Goal: Transaction & Acquisition: Download file/media

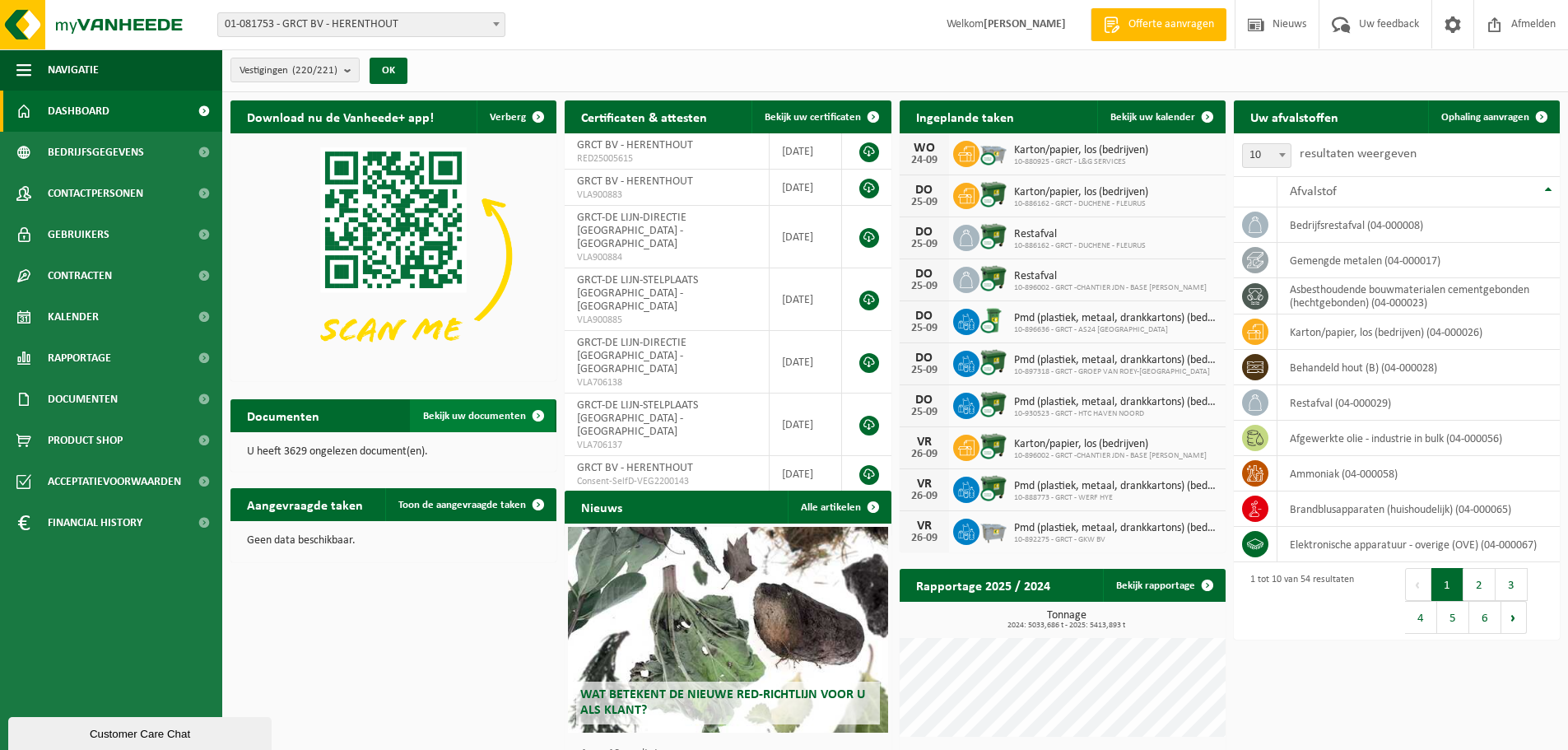
click at [471, 419] on span "Bekijk uw documenten" at bounding box center [474, 416] width 103 height 10
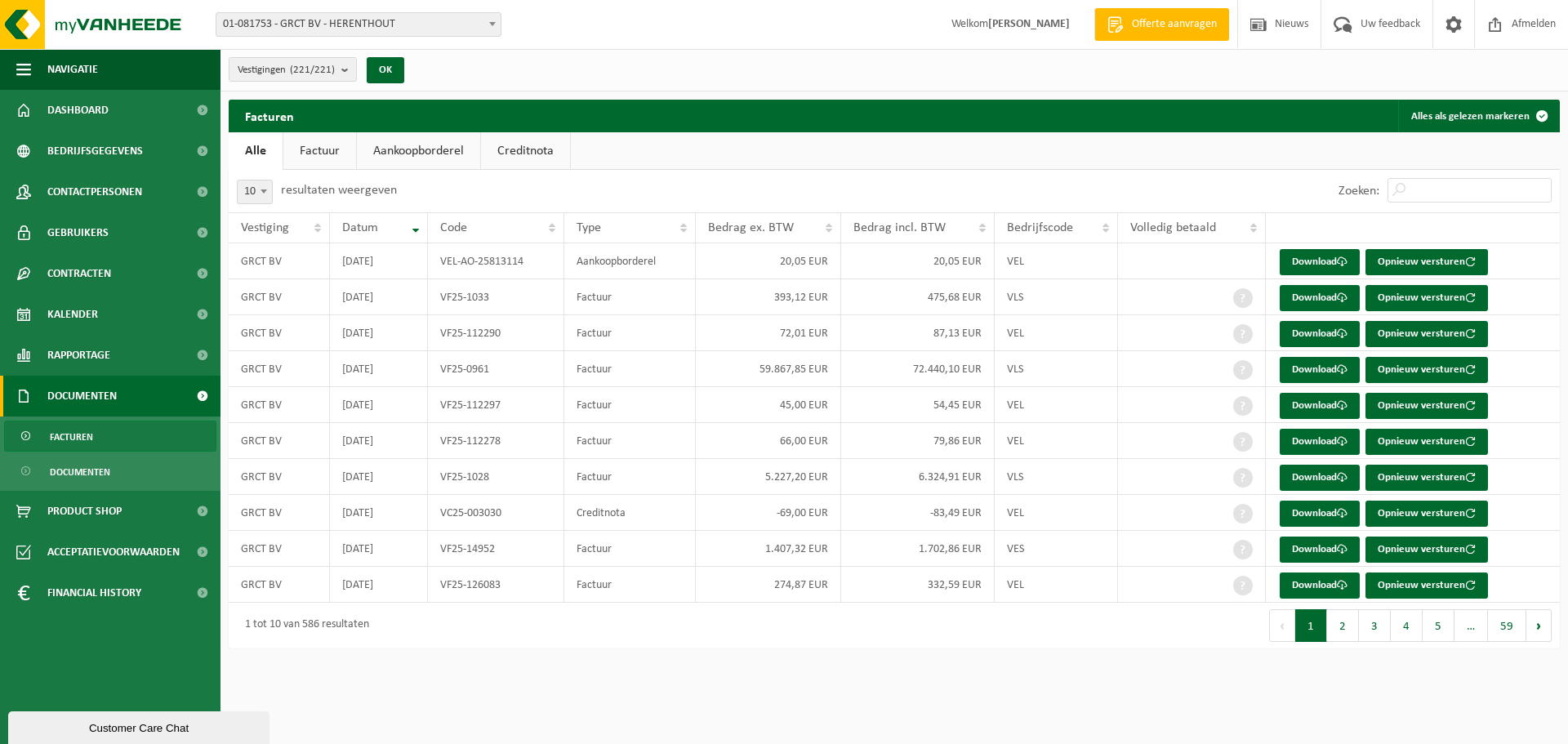
click at [1565, 508] on div "Facturen Alles als gelezen markeren Even geduld. Door de grote hoeveelheid gege…" at bounding box center [894, 378] width 1348 height 557
click at [1346, 633] on button "2" at bounding box center [1343, 626] width 32 height 33
click at [1378, 630] on button "3" at bounding box center [1375, 626] width 32 height 33
click at [1404, 638] on button "4" at bounding box center [1406, 626] width 32 height 33
click at [1305, 259] on link "Download" at bounding box center [1320, 262] width 80 height 27
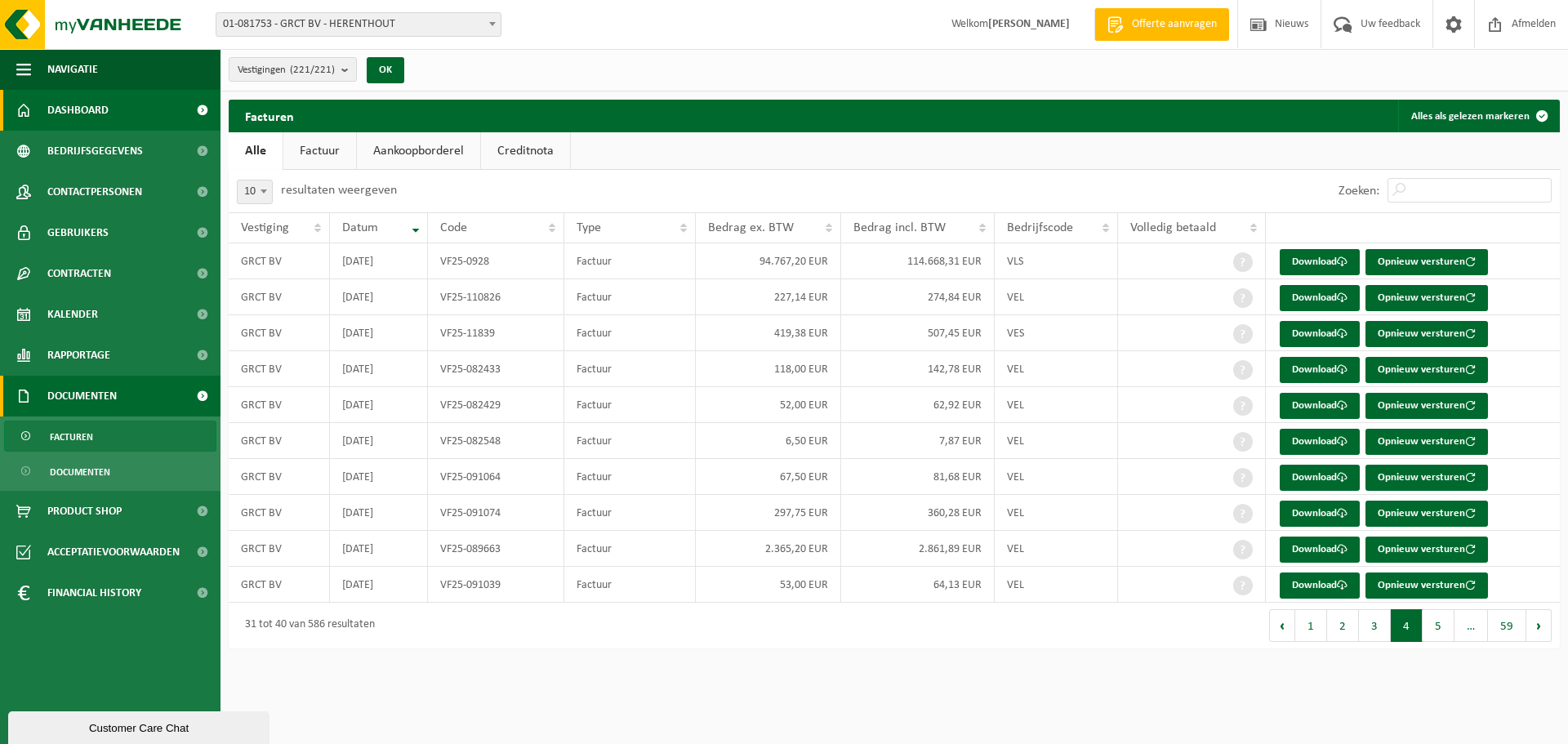
click at [83, 106] on span "Dashboard" at bounding box center [78, 110] width 62 height 41
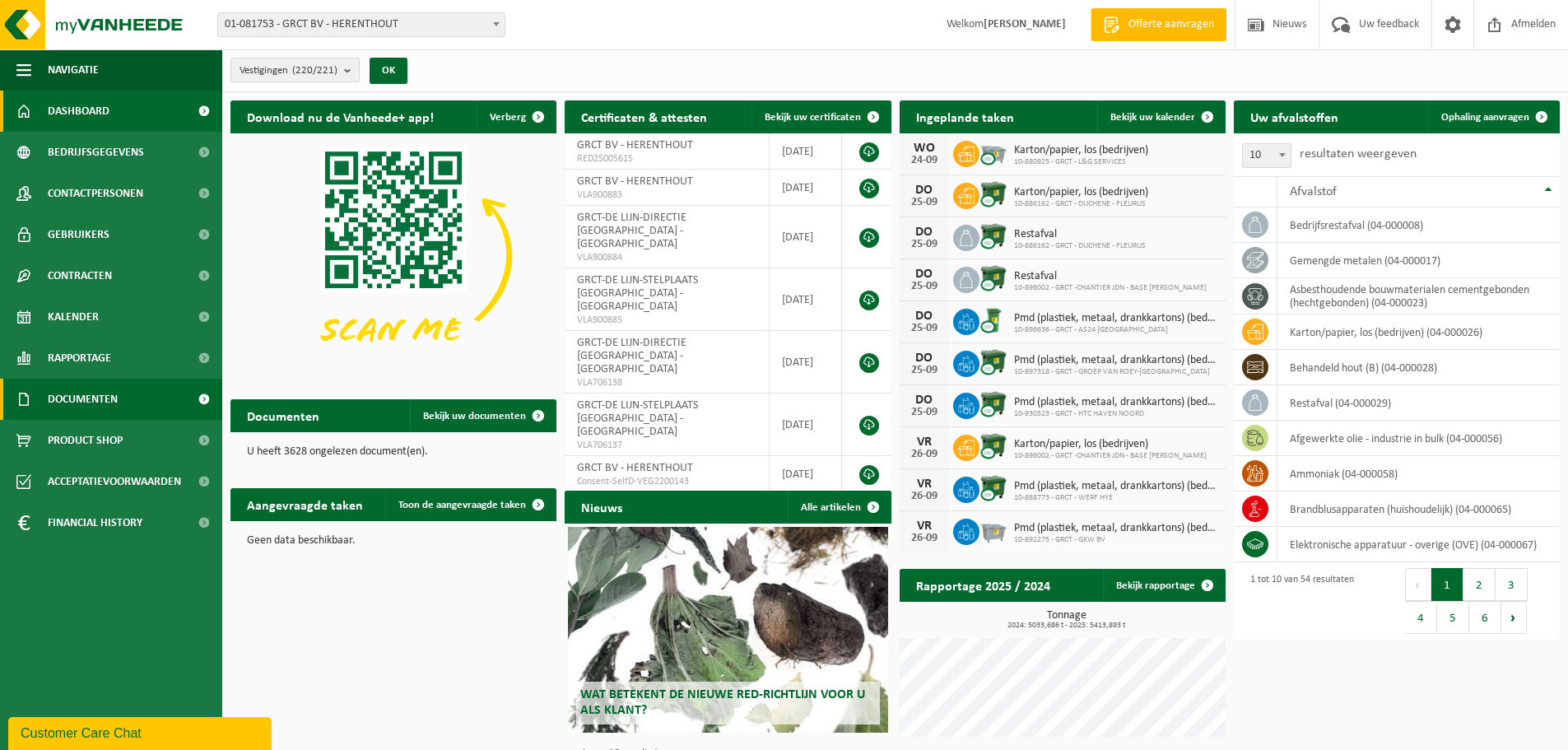
click at [102, 401] on span "Documenten" at bounding box center [82, 400] width 70 height 41
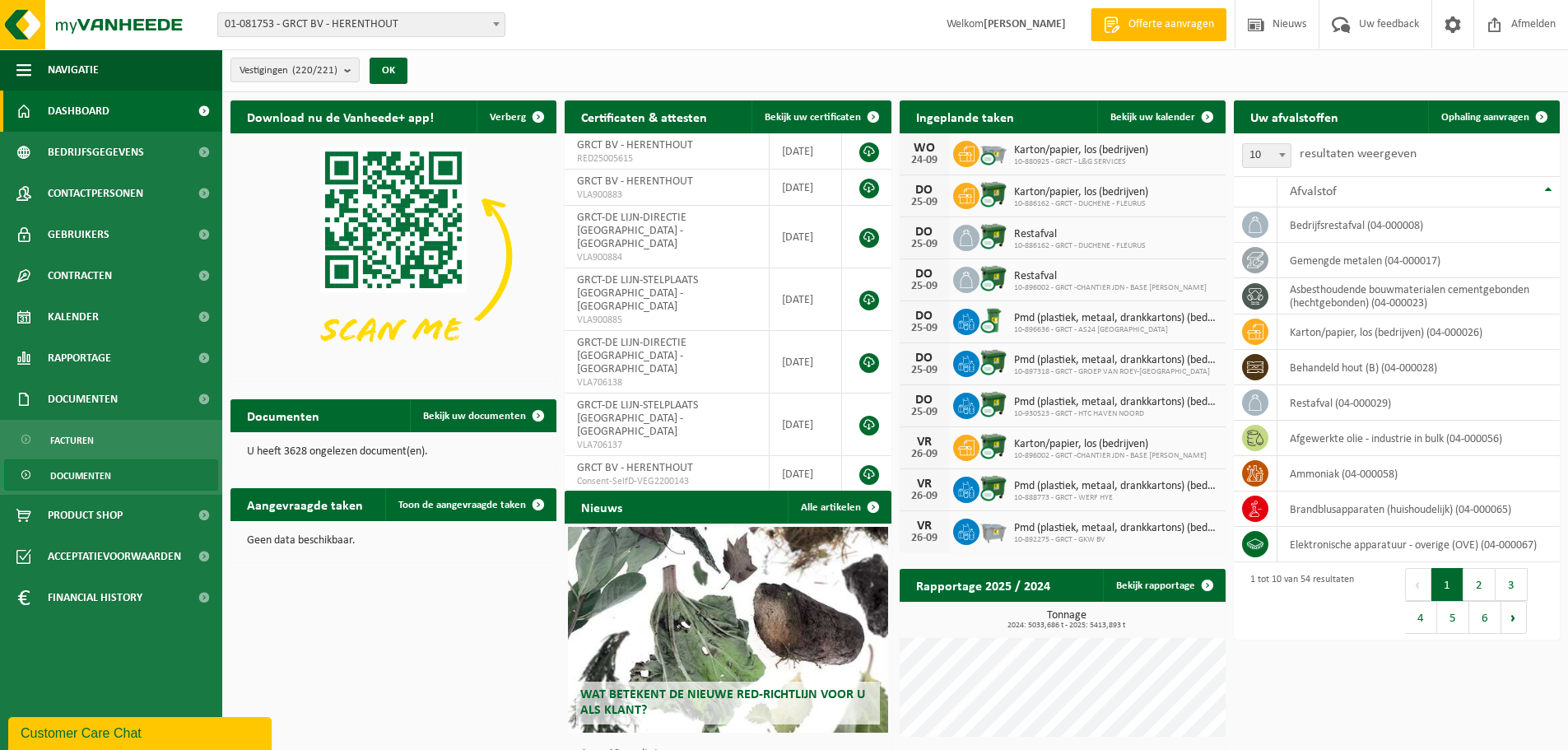
click at [66, 476] on span "Documenten" at bounding box center [80, 476] width 61 height 31
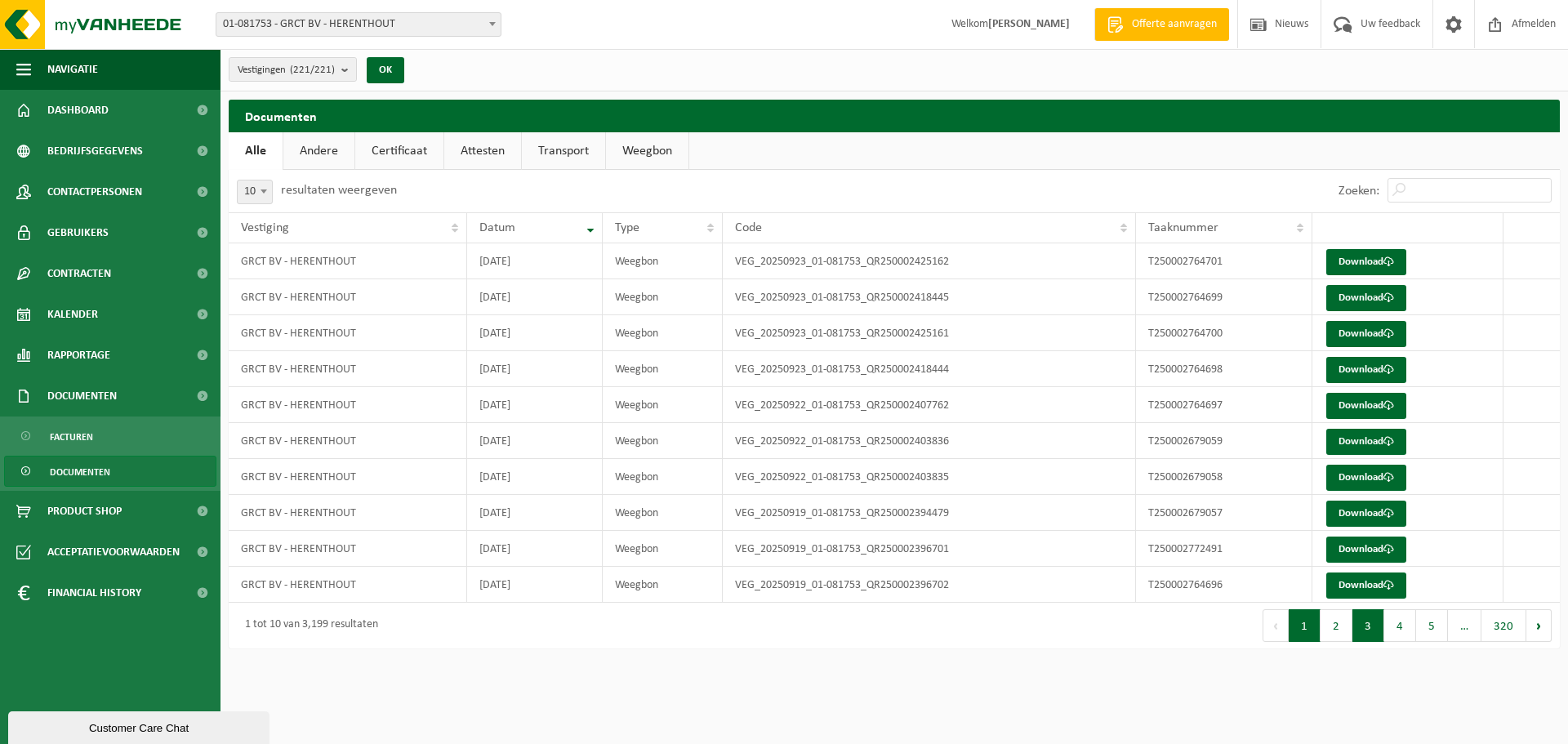
click at [1381, 629] on button "3" at bounding box center [1368, 626] width 32 height 33
click at [590, 223] on th "Datum" at bounding box center [534, 228] width 134 height 31
click at [589, 224] on th "Datum" at bounding box center [534, 228] width 134 height 31
click at [1410, 184] on input "Zoeken:" at bounding box center [1470, 190] width 164 height 25
type input "3"
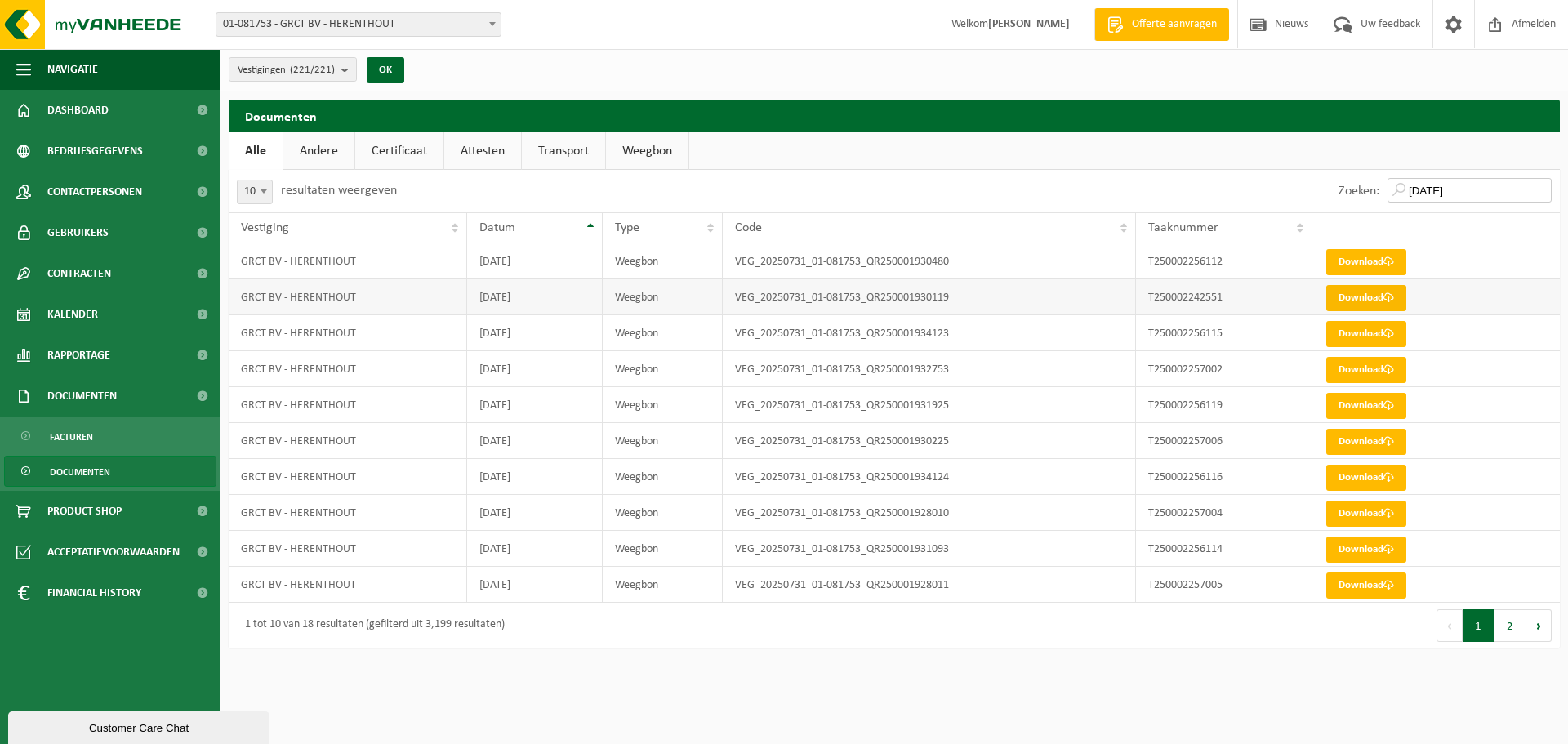
type input "2025-07-31"
click at [1360, 296] on link "Download" at bounding box center [1367, 298] width 80 height 27
click at [1346, 267] on link "Download" at bounding box center [1367, 262] width 80 height 27
click at [1513, 635] on button "2" at bounding box center [1510, 626] width 32 height 33
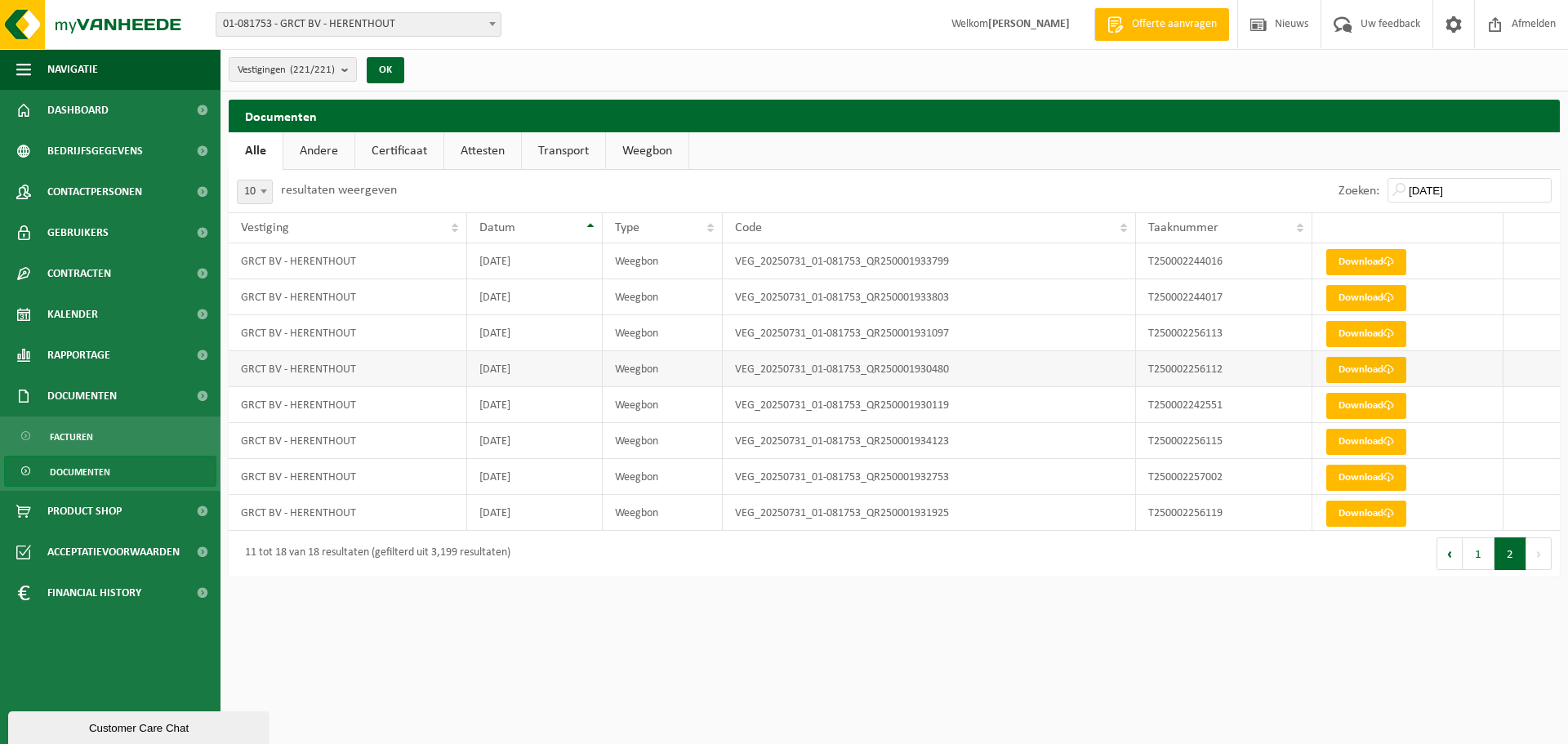
click at [1385, 366] on link "Download" at bounding box center [1367, 370] width 80 height 27
click at [1482, 551] on button "1" at bounding box center [1478, 554] width 32 height 33
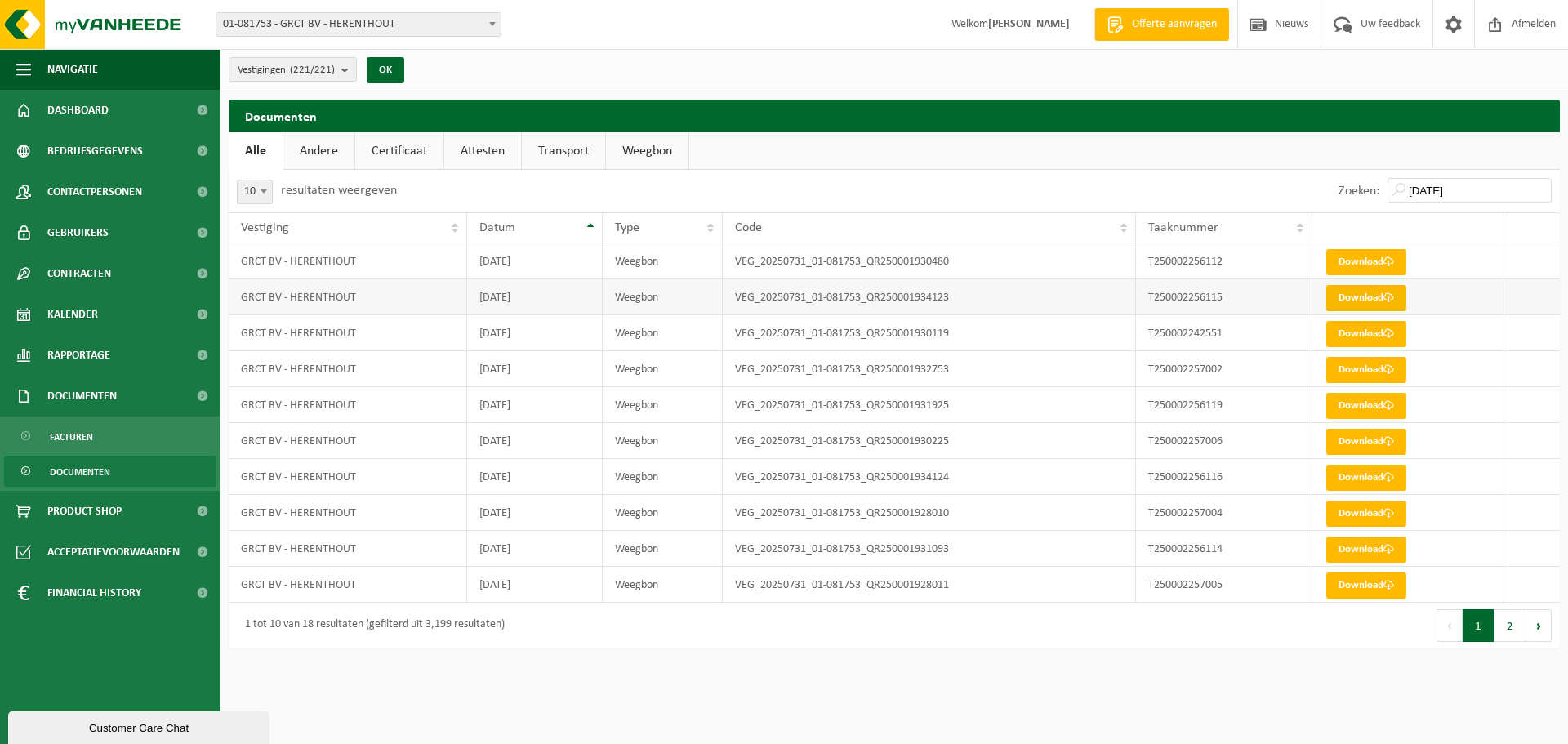
click at [1366, 307] on link "Download" at bounding box center [1367, 298] width 80 height 27
click at [1361, 366] on link "Download" at bounding box center [1367, 370] width 80 height 27
click at [1353, 469] on link "Download" at bounding box center [1367, 478] width 80 height 27
drag, startPoint x: 952, startPoint y: 62, endPoint x: 993, endPoint y: 77, distance: 43.7
click at [953, 62] on div "Vestigingen (221/221) Alles selecteren Alles deselecteren GRCT BV - HERENTHOUT …" at bounding box center [894, 70] width 1348 height 43
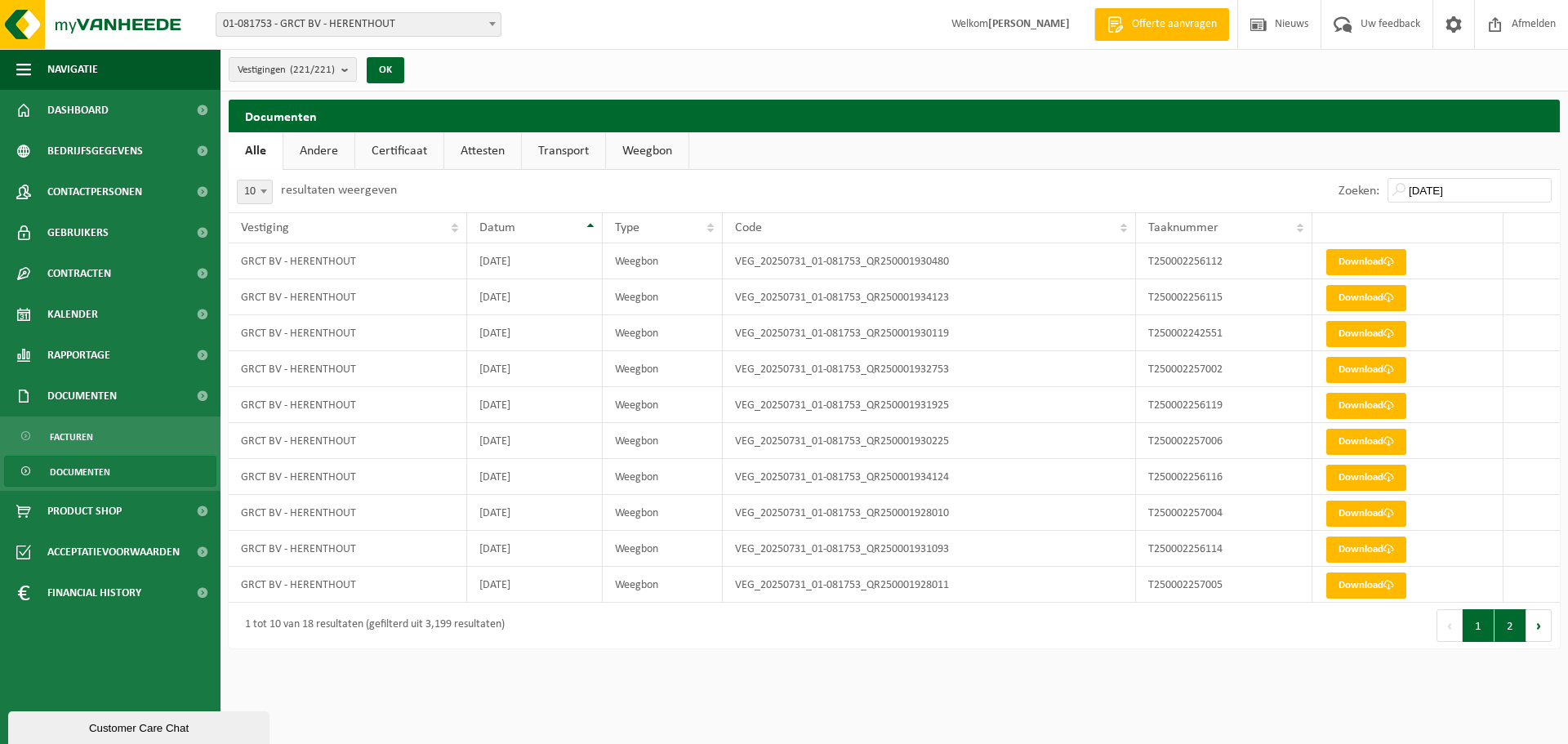
click at [1505, 619] on button "2" at bounding box center [1510, 626] width 32 height 33
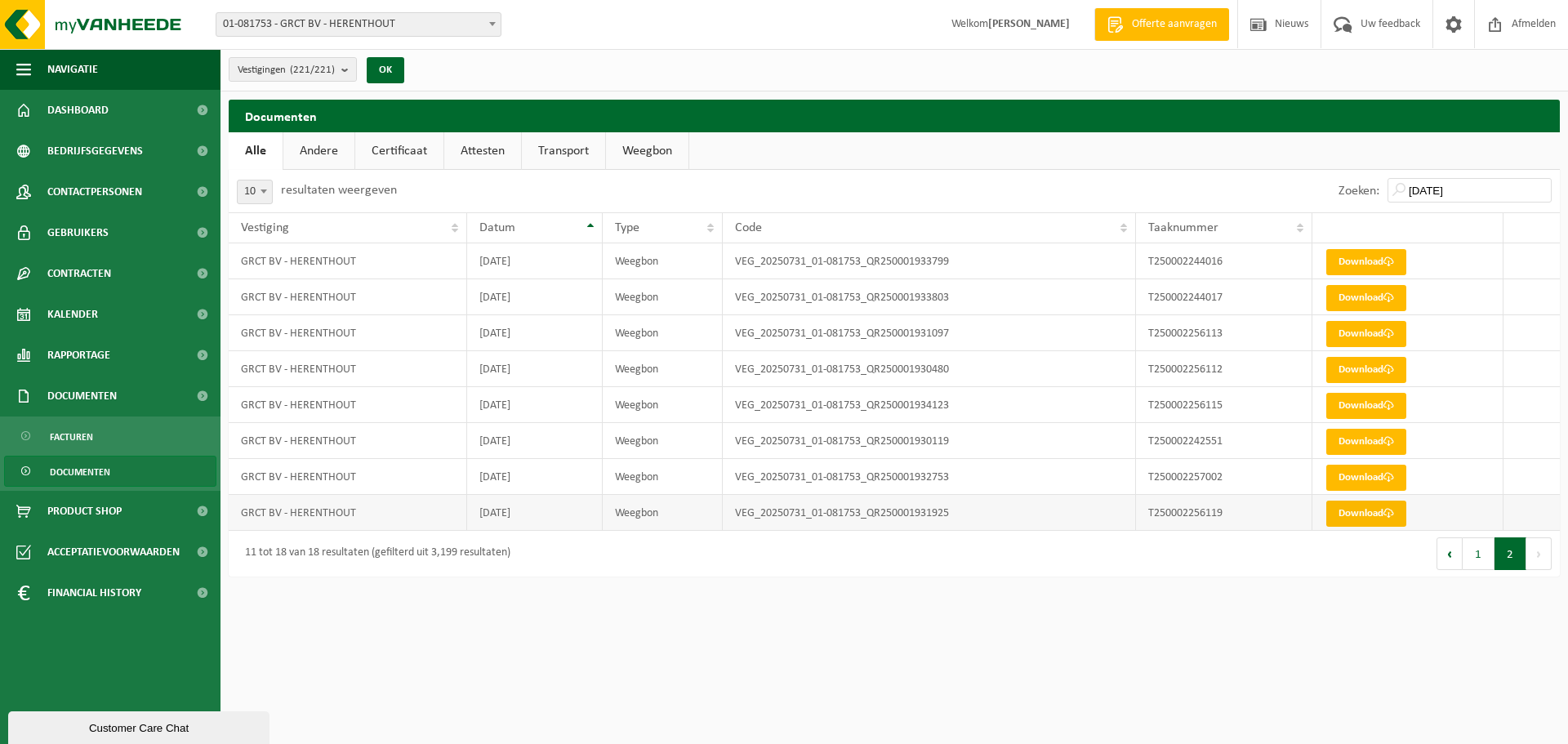
click at [1365, 509] on link "Download" at bounding box center [1367, 514] width 80 height 27
click at [1359, 476] on link "Download" at bounding box center [1367, 478] width 80 height 27
click at [1369, 429] on link "Download" at bounding box center [1367, 442] width 80 height 27
click at [1376, 408] on link "Download" at bounding box center [1367, 406] width 80 height 27
click at [1361, 378] on link "Download" at bounding box center [1367, 370] width 80 height 27
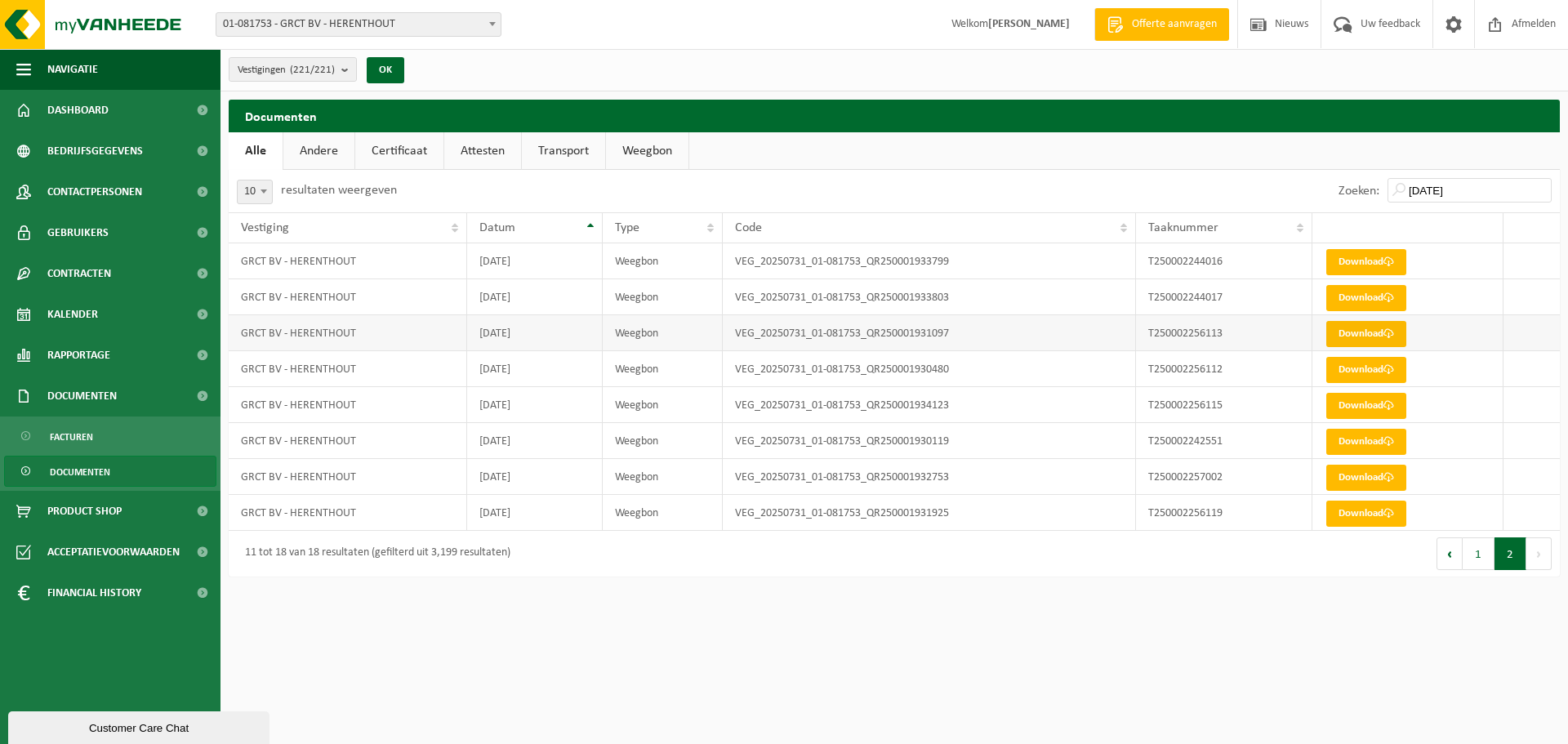
click at [1375, 335] on link "Download" at bounding box center [1367, 334] width 80 height 27
click at [1364, 293] on link "Download" at bounding box center [1367, 298] width 80 height 27
click at [1369, 262] on link "Download" at bounding box center [1367, 262] width 80 height 27
click at [1483, 559] on button "1" at bounding box center [1478, 554] width 32 height 33
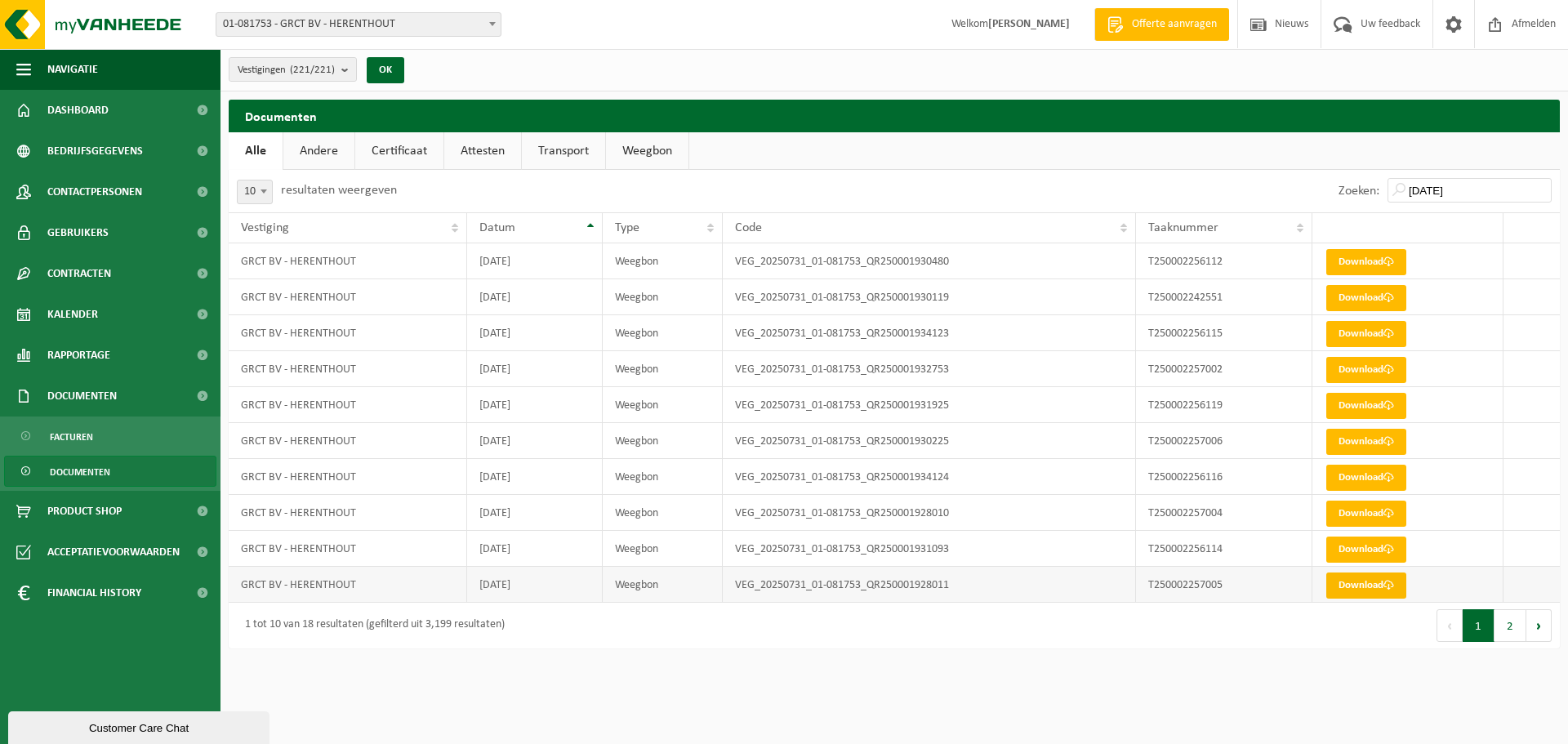
click at [1367, 586] on link "Download" at bounding box center [1367, 586] width 80 height 27
click at [1345, 548] on link "Download" at bounding box center [1367, 550] width 80 height 27
click at [1371, 517] on link "Download" at bounding box center [1367, 514] width 80 height 27
click at [1376, 479] on link "Download" at bounding box center [1367, 478] width 80 height 27
click at [1354, 446] on link "Download" at bounding box center [1367, 442] width 80 height 27
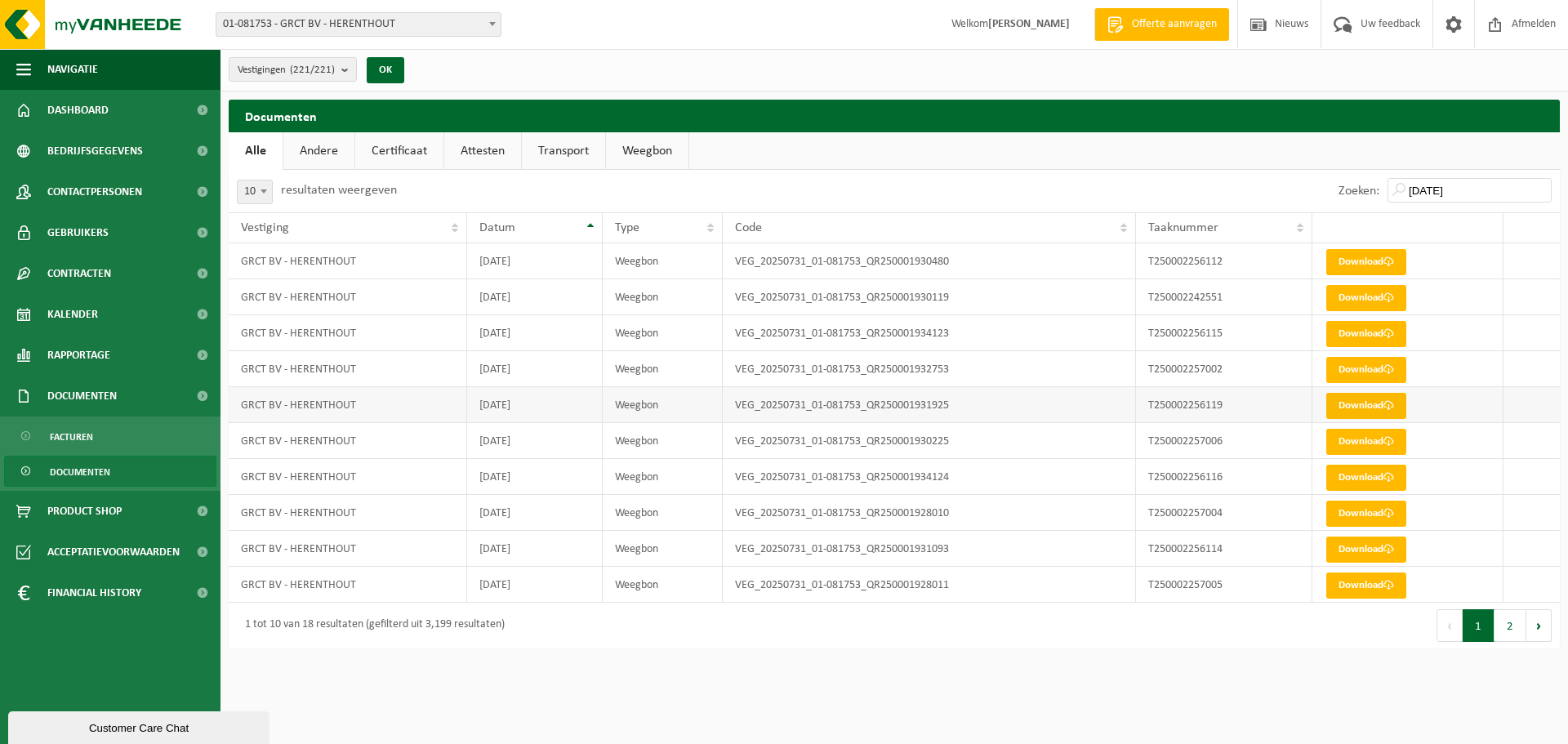
click at [1370, 402] on link "Download" at bounding box center [1367, 406] width 80 height 27
click at [1546, 67] on div "Vestigingen (221/221) Alles selecteren Alles deselecteren GRCT BV - HERENTHOUT …" at bounding box center [894, 70] width 1348 height 43
click at [1379, 400] on link "Download" at bounding box center [1367, 406] width 80 height 27
click at [1339, 373] on link "Download" at bounding box center [1367, 370] width 80 height 27
click at [1364, 335] on link "Download" at bounding box center [1367, 334] width 80 height 27
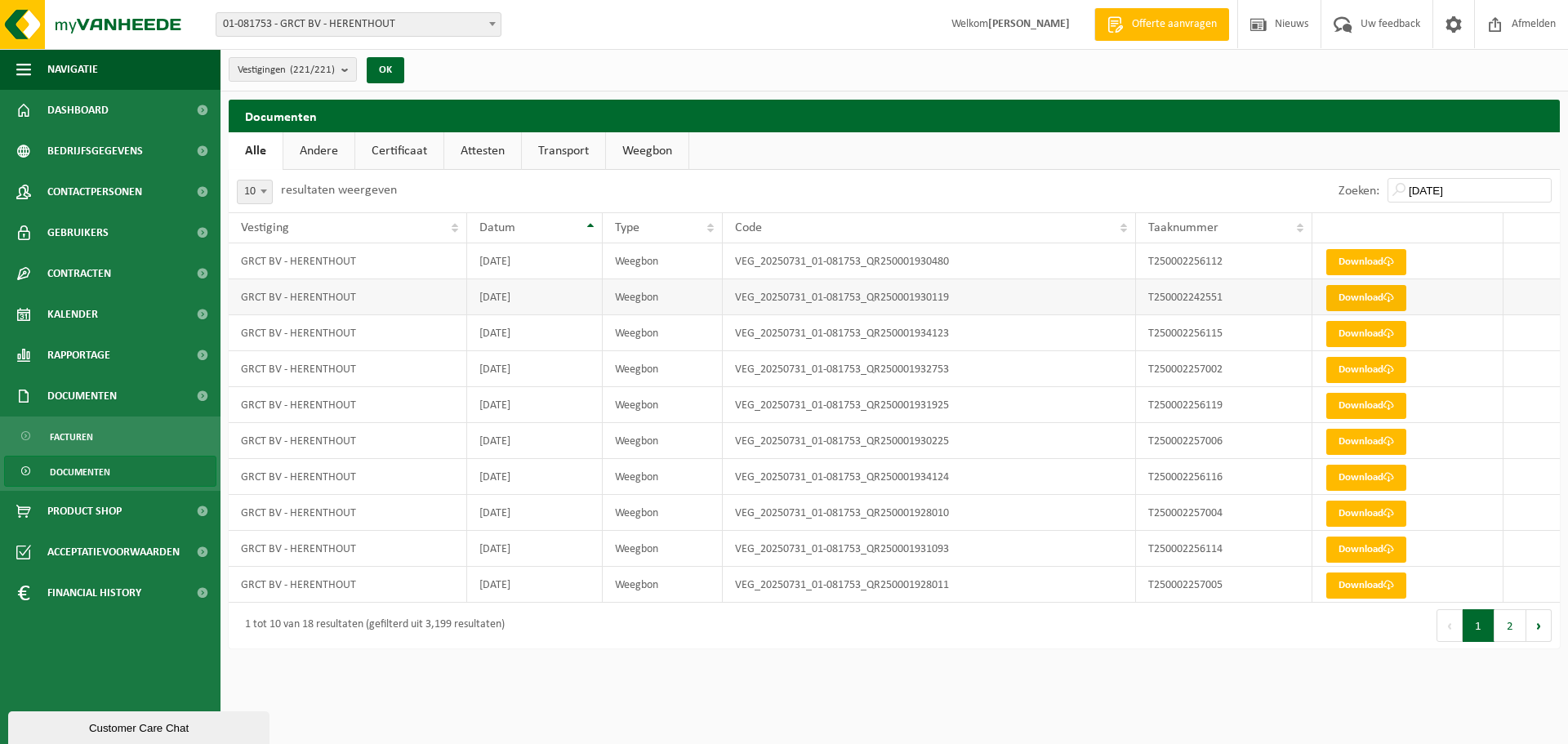
click at [1350, 300] on link "Download" at bounding box center [1367, 298] width 80 height 27
click at [1369, 267] on link "Download" at bounding box center [1367, 262] width 80 height 27
click at [1505, 627] on button "2" at bounding box center [1510, 626] width 32 height 33
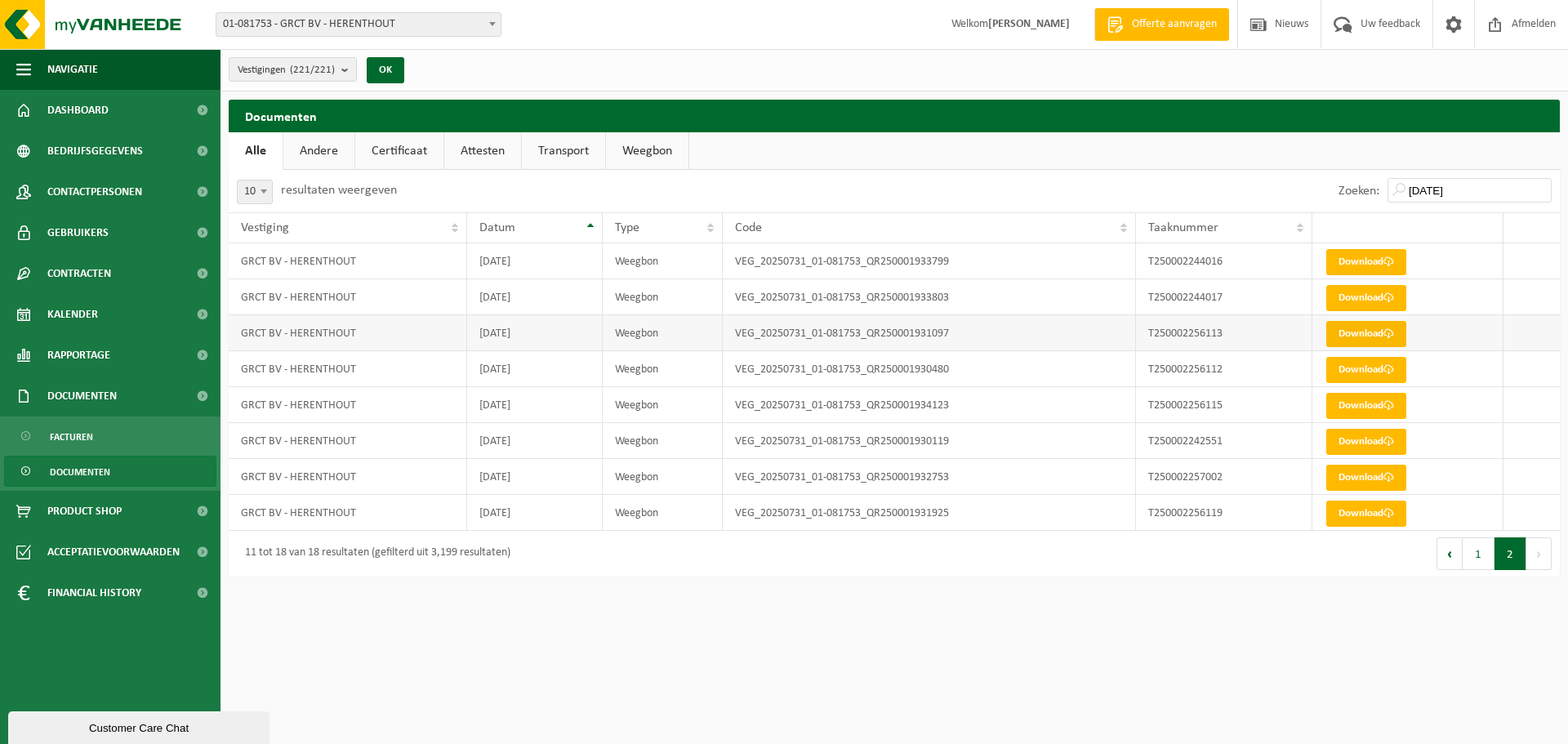
click at [1371, 331] on link "Download" at bounding box center [1367, 334] width 80 height 27
click at [1476, 557] on button "1" at bounding box center [1478, 554] width 32 height 33
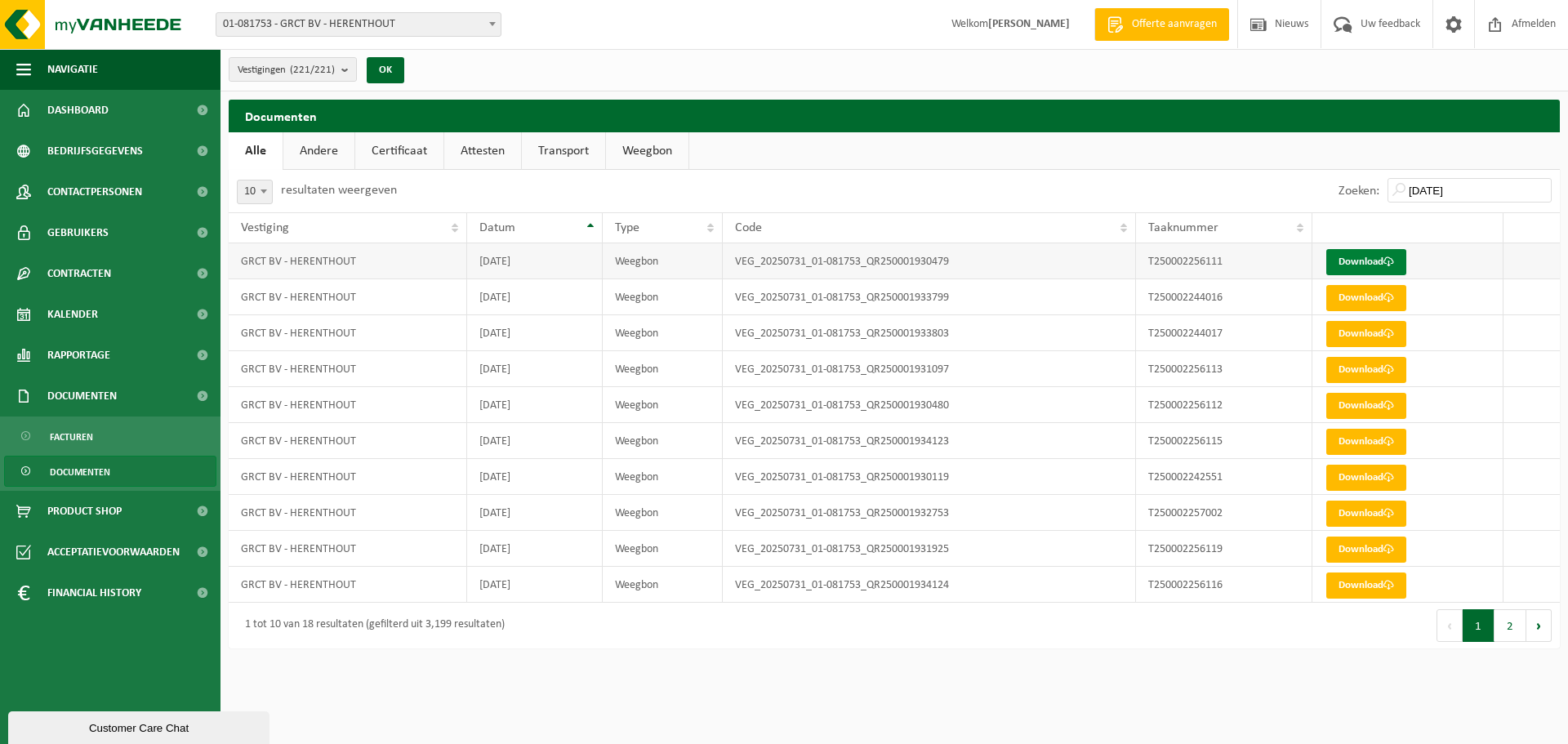
click at [1370, 259] on link "Download" at bounding box center [1367, 262] width 80 height 27
click at [87, 467] on span "Documenten" at bounding box center [80, 472] width 61 height 31
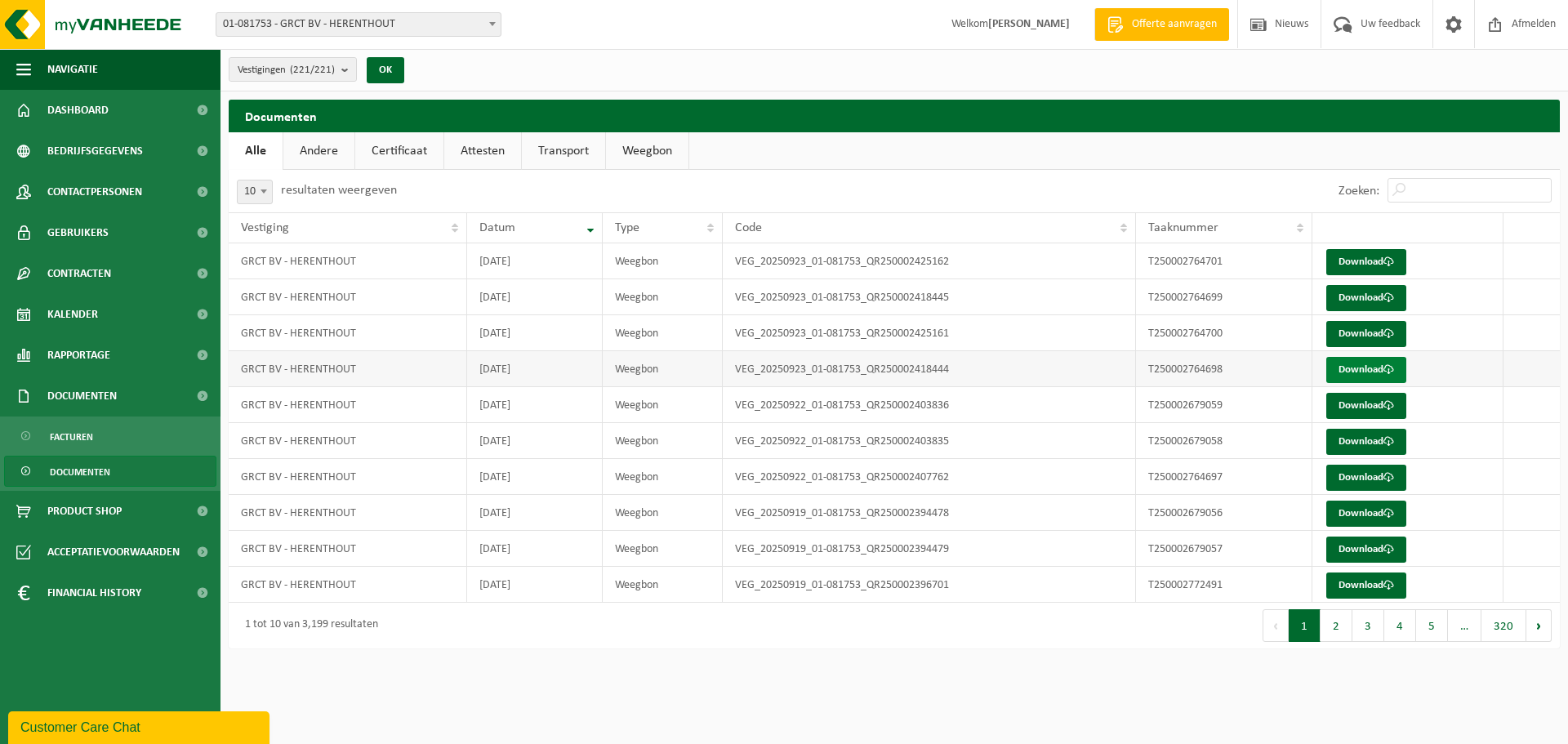
click at [1379, 369] on link "Download" at bounding box center [1367, 370] width 80 height 27
